Goal: Task Accomplishment & Management: Manage account settings

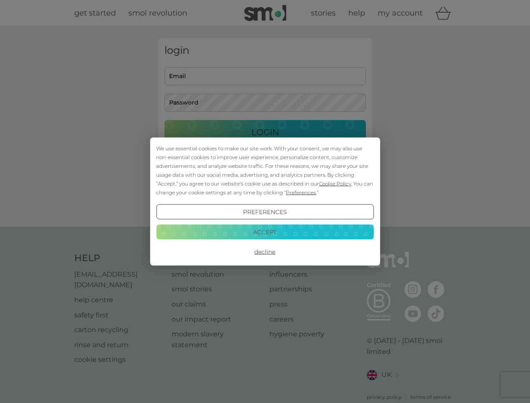
click at [335, 183] on span "Cookie Policy" at bounding box center [335, 184] width 32 height 6
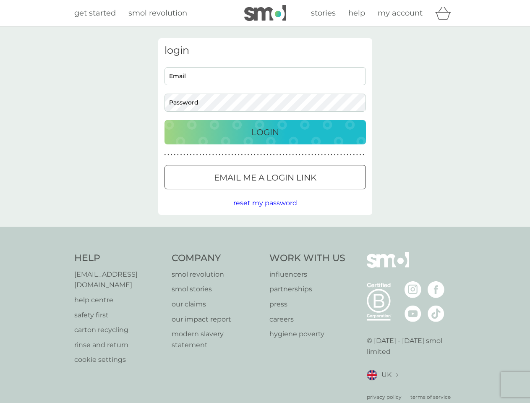
click at [300, 192] on div "login Email Password Login ● ● ● ● ● ● ● ● ● ● ● ● ● ● ● ● ● ● ● ● ● ● ● ● ● ● …" at bounding box center [265, 126] width 214 height 177
click at [265, 212] on div "login Email Password Login ● ● ● ● ● ● ● ● ● ● ● ● ● ● ● ● ● ● ● ● ● ● ● ● ● ● …" at bounding box center [265, 126] width 214 height 177
click at [265, 252] on div "Help [EMAIL_ADDRESS][DOMAIN_NAME] help centre safety first carton recycling rin…" at bounding box center [265, 326] width 382 height 149
click at [265, 232] on div "Help [EMAIL_ADDRESS][DOMAIN_NAME] help centre safety first carton recycling rin…" at bounding box center [265, 326] width 530 height 199
